Goal: Navigation & Orientation: Find specific page/section

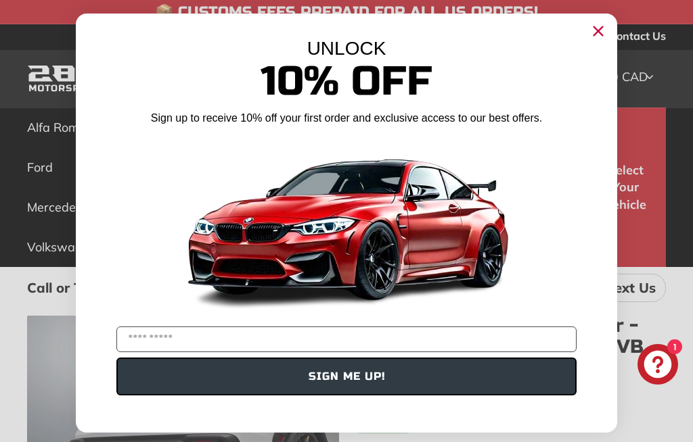
click at [601, 34] on icon "Close dialog" at bounding box center [598, 31] width 9 height 9
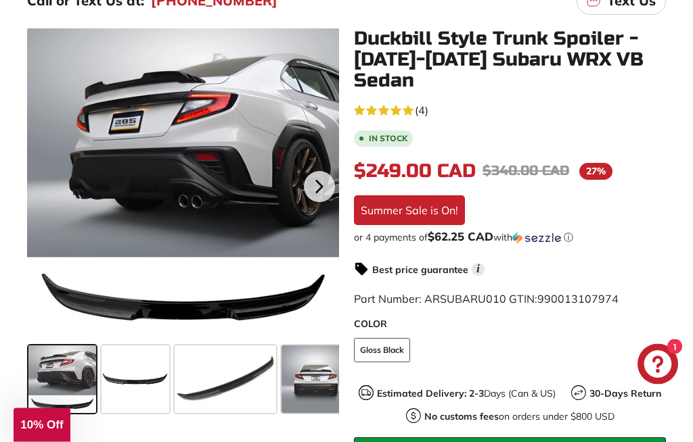
scroll to position [292, 0]
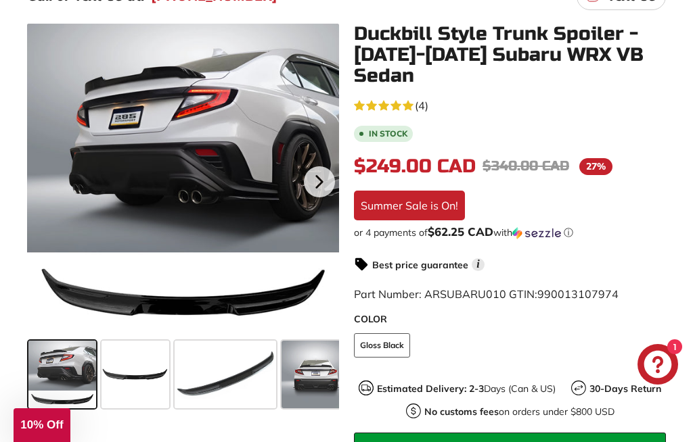
click at [130, 377] on span at bounding box center [135, 375] width 68 height 68
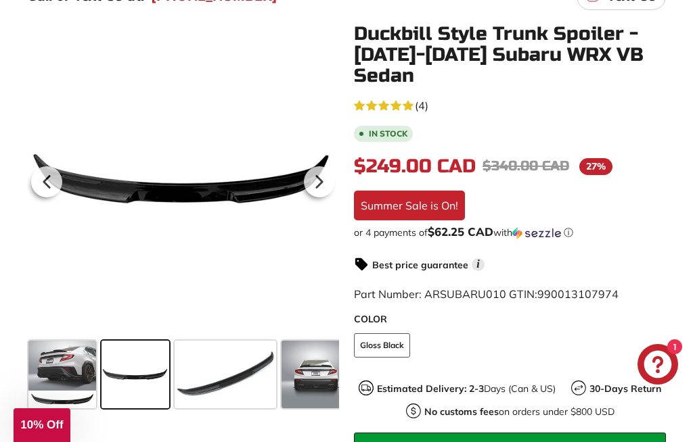
click at [207, 374] on span at bounding box center [225, 375] width 101 height 68
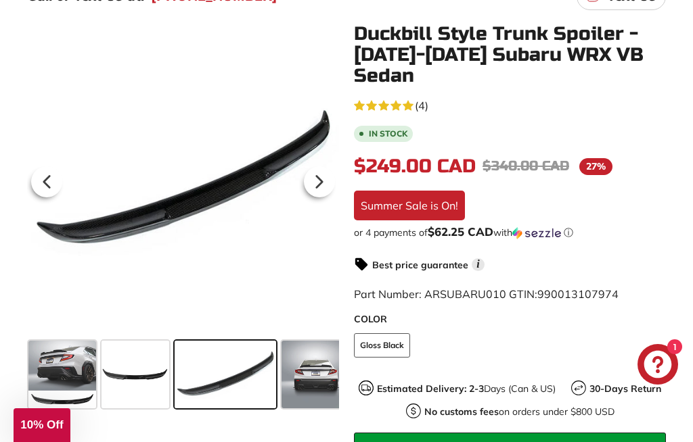
click at [318, 369] on span at bounding box center [315, 375] width 68 height 68
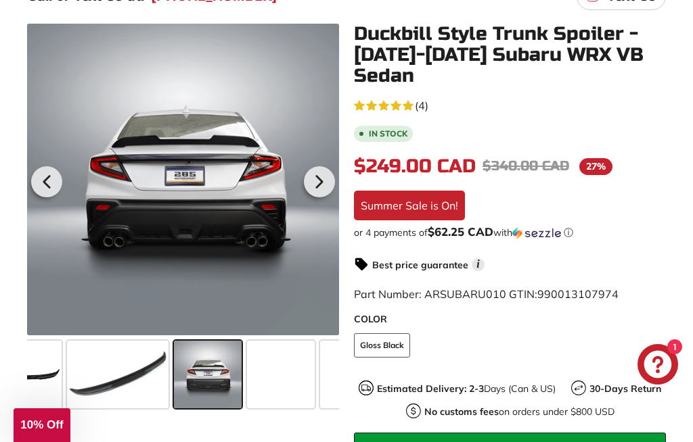
scroll to position [0, 132]
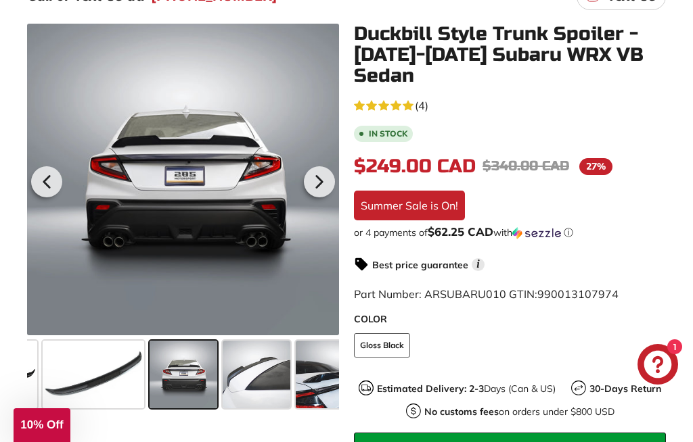
click at [314, 182] on icon at bounding box center [319, 181] width 31 height 31
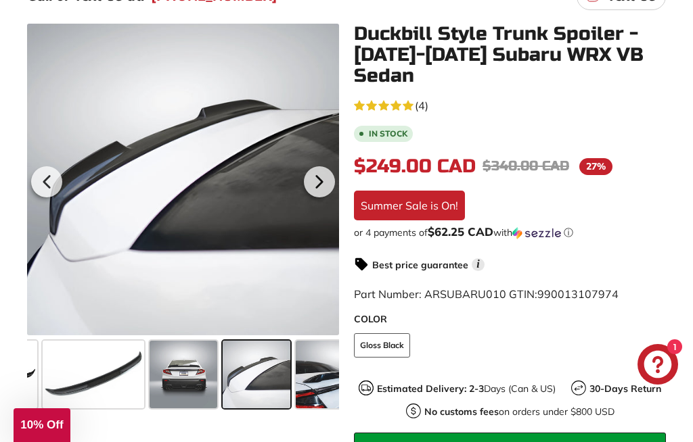
click at [312, 172] on icon at bounding box center [319, 181] width 31 height 31
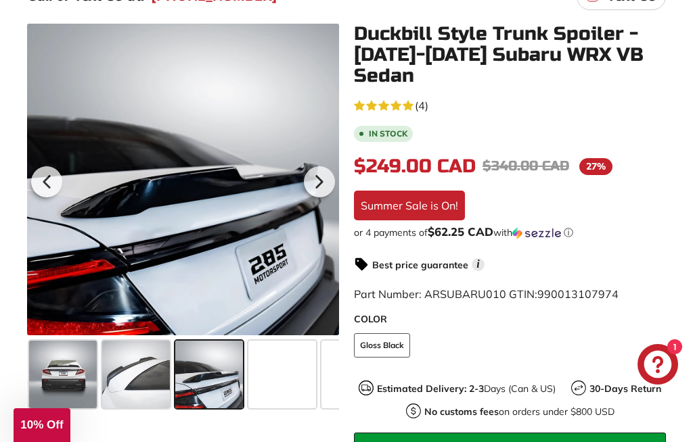
scroll to position [0, 278]
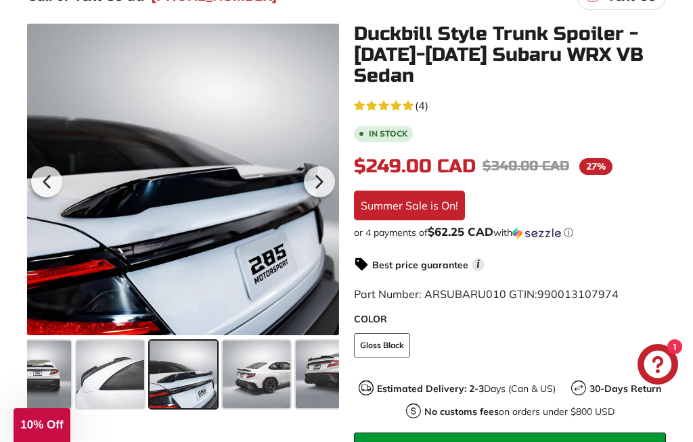
click at [313, 172] on icon at bounding box center [319, 181] width 31 height 31
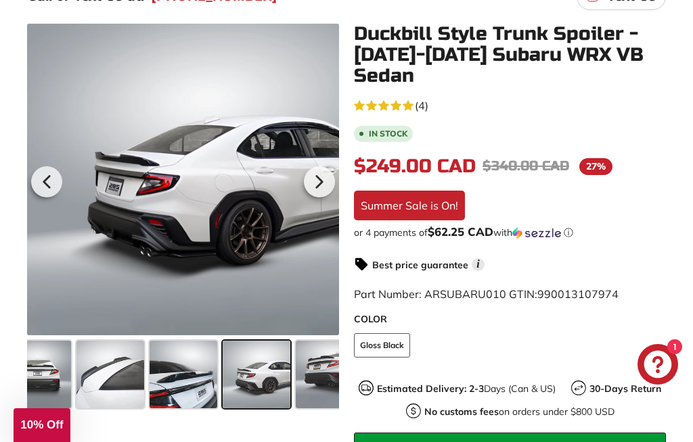
click at [315, 179] on icon at bounding box center [319, 181] width 31 height 31
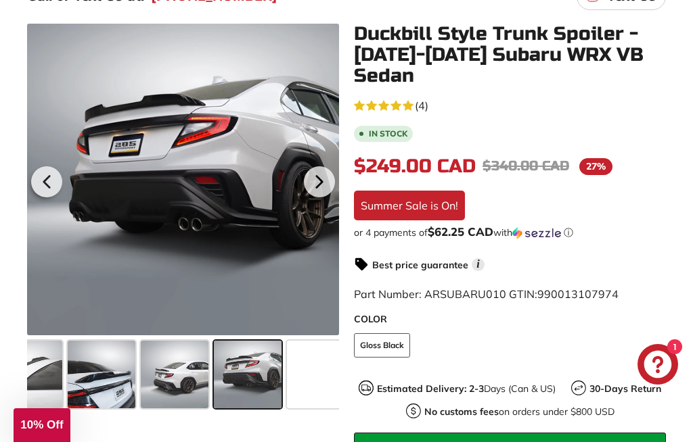
scroll to position [0, 378]
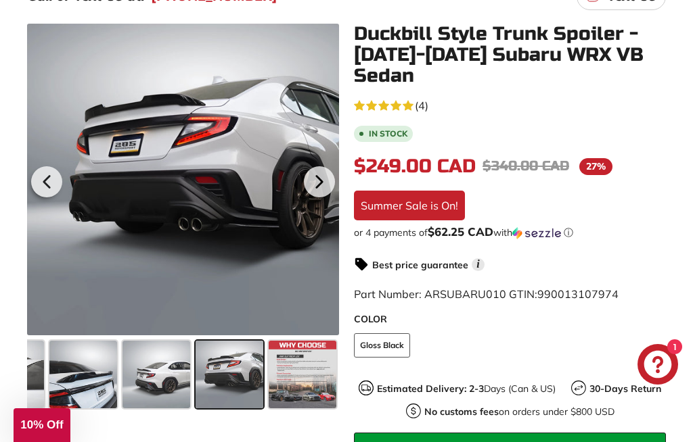
click at [327, 184] on icon at bounding box center [319, 181] width 31 height 31
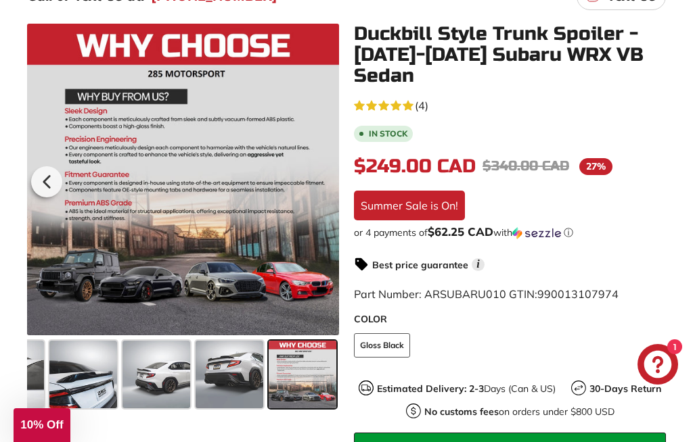
click at [41, 185] on icon at bounding box center [46, 181] width 31 height 31
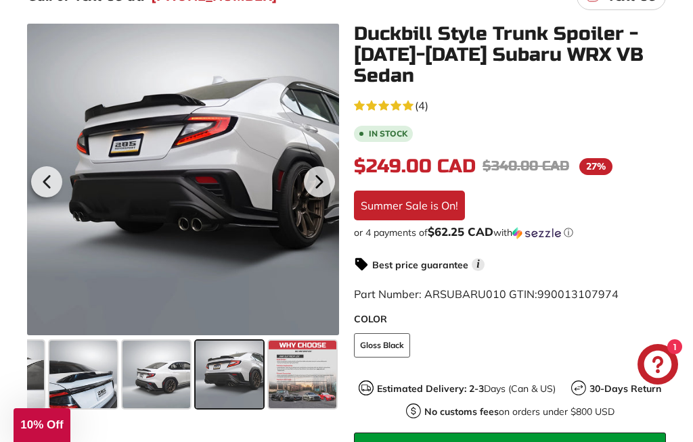
click at [45, 185] on icon at bounding box center [46, 181] width 31 height 31
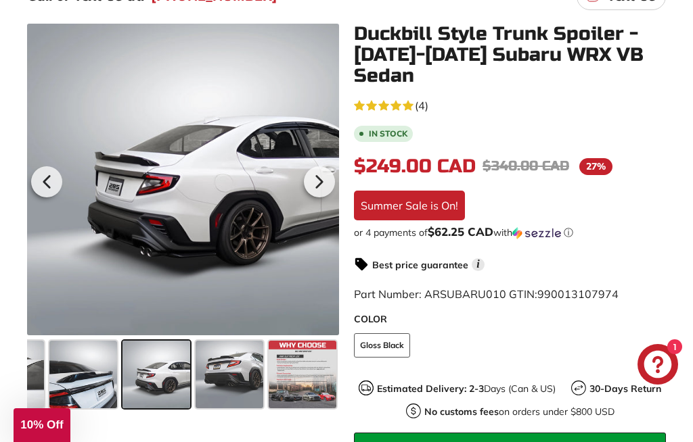
click at [41, 183] on icon at bounding box center [46, 181] width 31 height 31
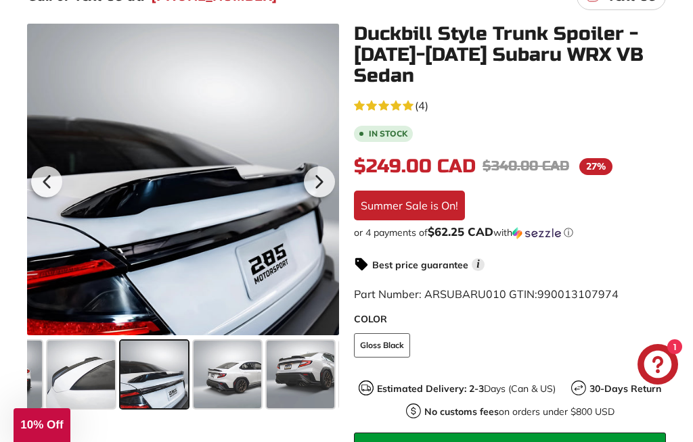
scroll to position [0, 278]
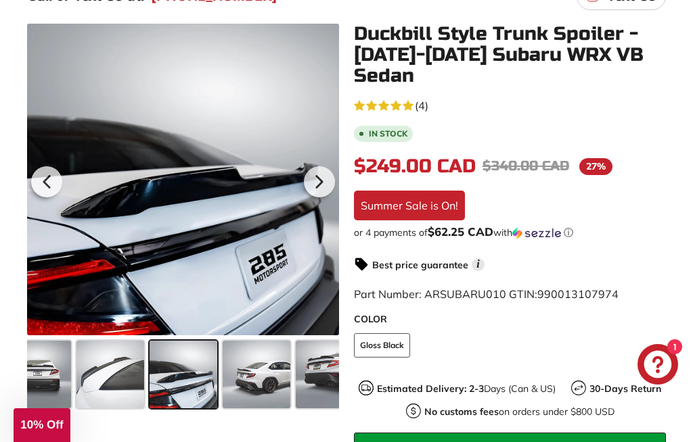
click at [41, 174] on icon at bounding box center [46, 181] width 31 height 31
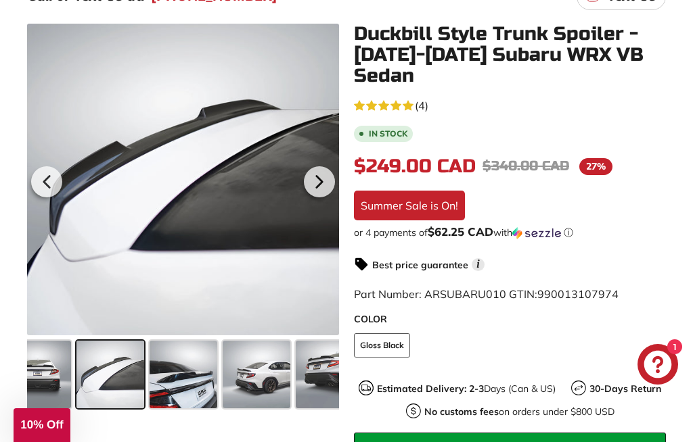
click at [30, 172] on div at bounding box center [46, 182] width 39 height 38
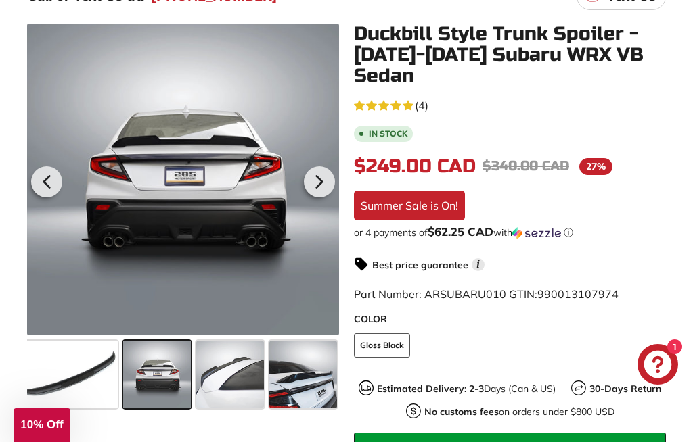
scroll to position [0, 132]
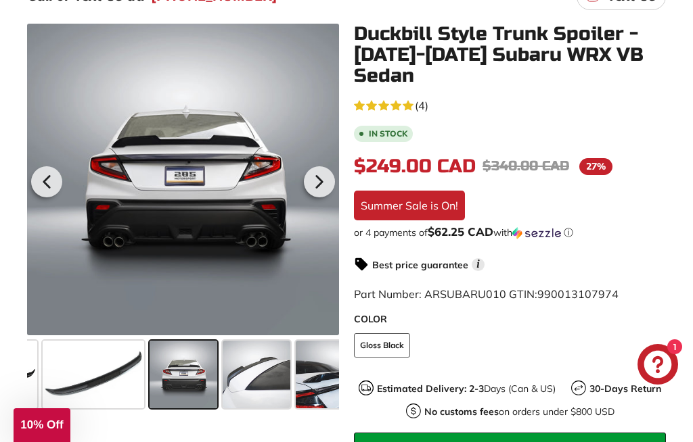
click at [34, 179] on icon at bounding box center [46, 181] width 31 height 31
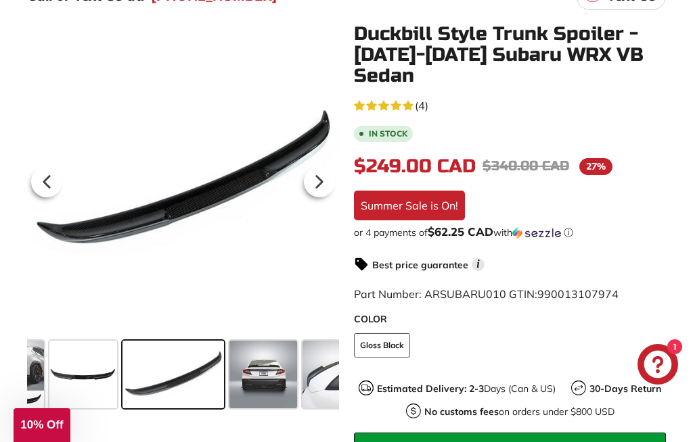
scroll to position [0, 42]
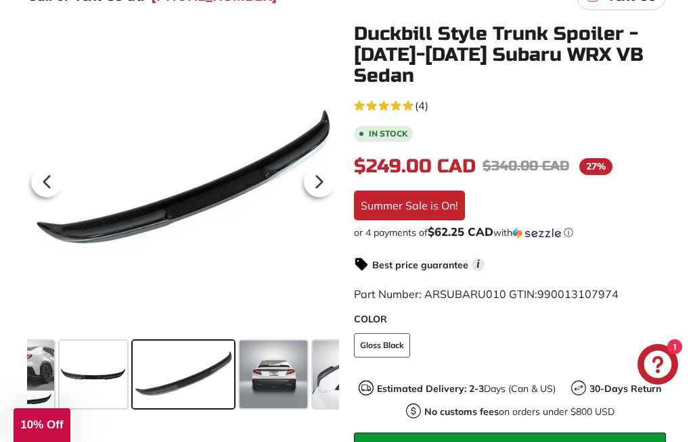
click at [33, 170] on icon at bounding box center [46, 181] width 31 height 31
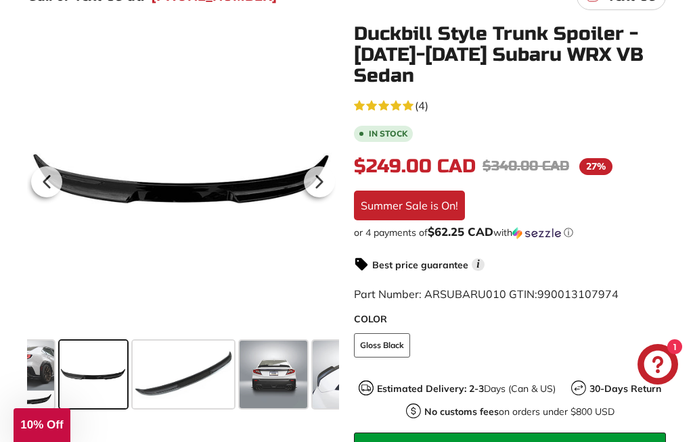
click at [42, 175] on icon at bounding box center [46, 181] width 31 height 31
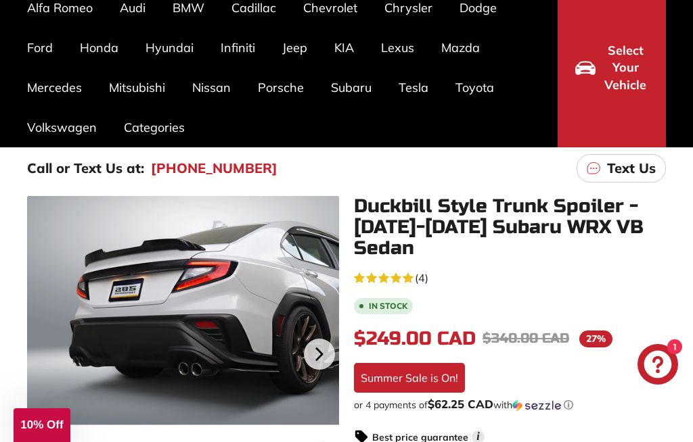
scroll to position [118, 0]
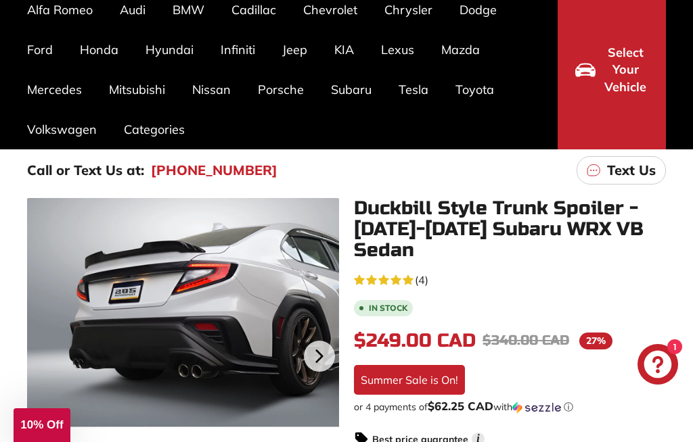
click at [216, 208] on link "WRX VB (2022+)" at bounding box center [206, 200] width 94 height 20
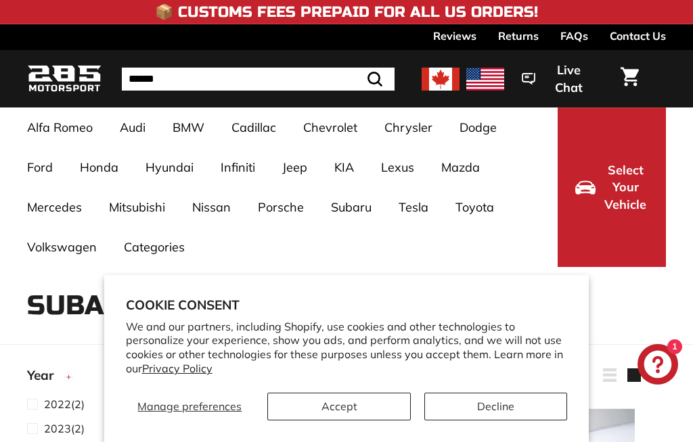
select select "**********"
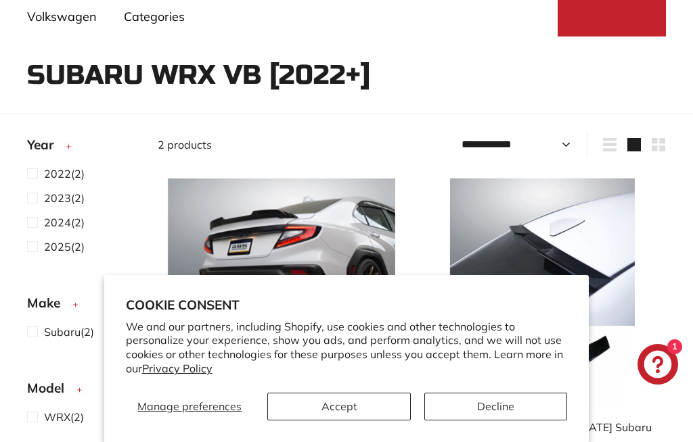
scroll to position [231, 0]
click at [379, 421] on button "Accept" at bounding box center [338, 407] width 143 height 28
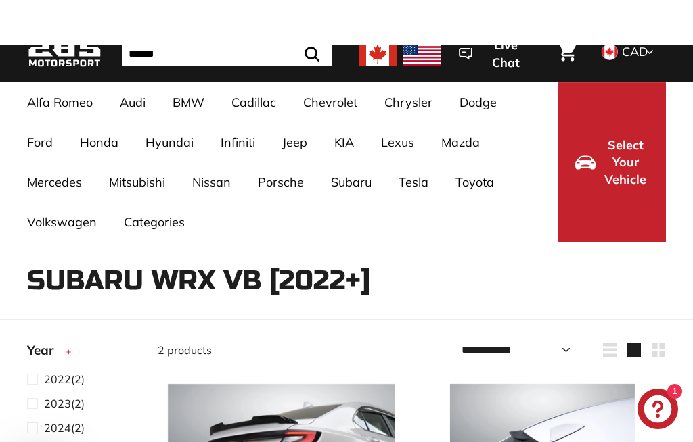
scroll to position [0, 0]
